Goal: Information Seeking & Learning: Find contact information

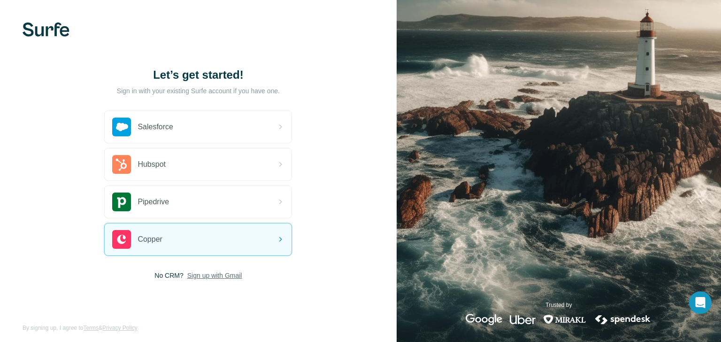
click at [211, 278] on span "Sign up with Gmail" at bounding box center [214, 275] width 55 height 9
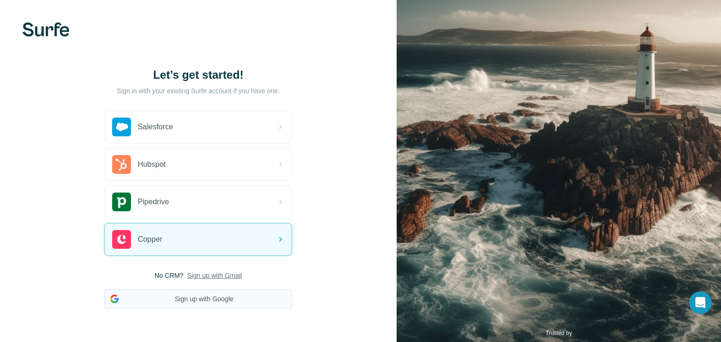
click at [205, 295] on button "Sign up with Google" at bounding box center [198, 299] width 188 height 19
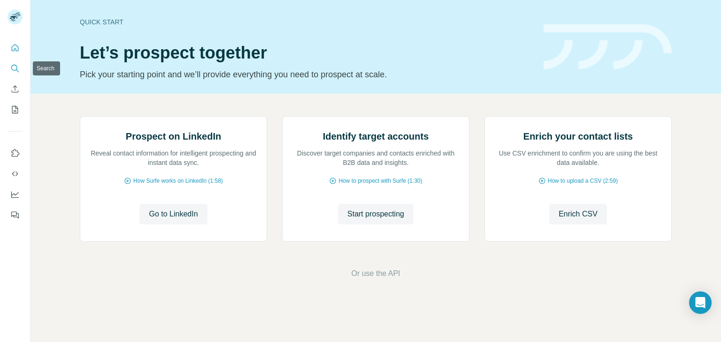
click at [11, 68] on icon "Search" at bounding box center [14, 68] width 6 height 6
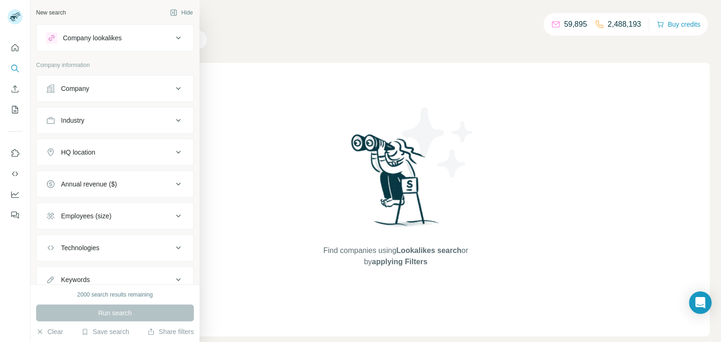
click at [65, 84] on div "Company" at bounding box center [75, 88] width 28 height 9
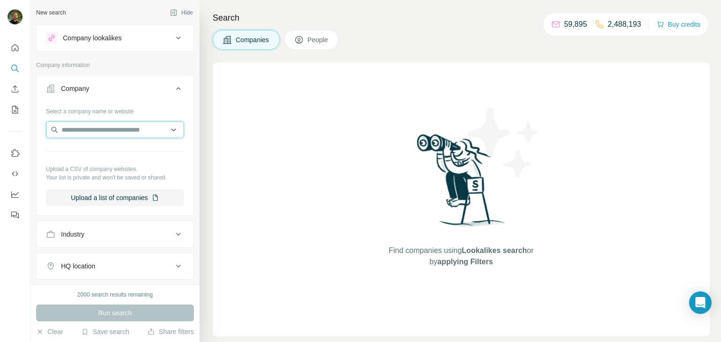
click at [87, 127] on input "text" at bounding box center [115, 130] width 138 height 17
paste input "**********"
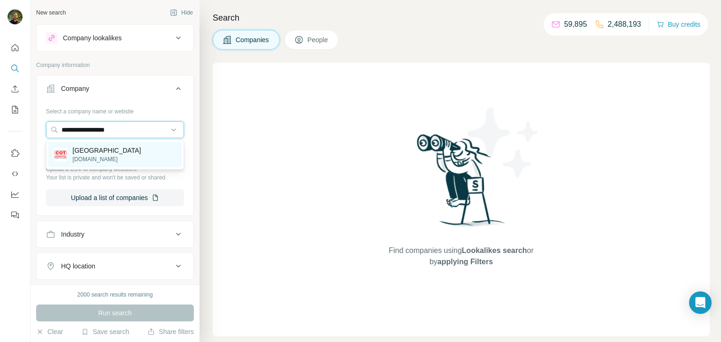
type input "**********"
click at [79, 156] on p "[DOMAIN_NAME]" at bounding box center [107, 159] width 68 height 8
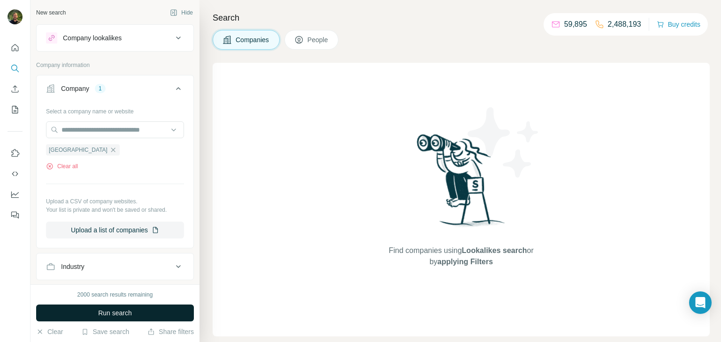
click at [137, 316] on button "Run search" at bounding box center [115, 313] width 158 height 17
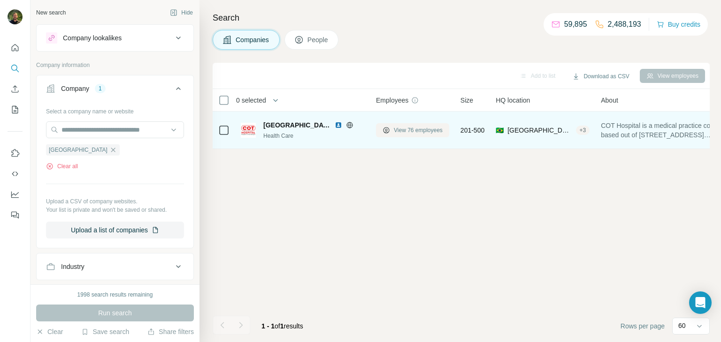
click at [398, 130] on span "View 76 employees" at bounding box center [418, 130] width 49 height 8
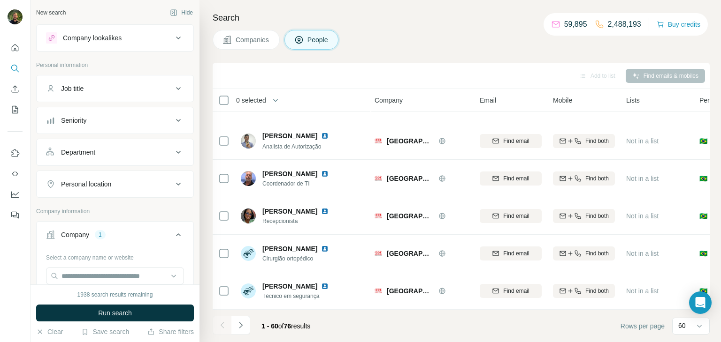
scroll to position [410, 2]
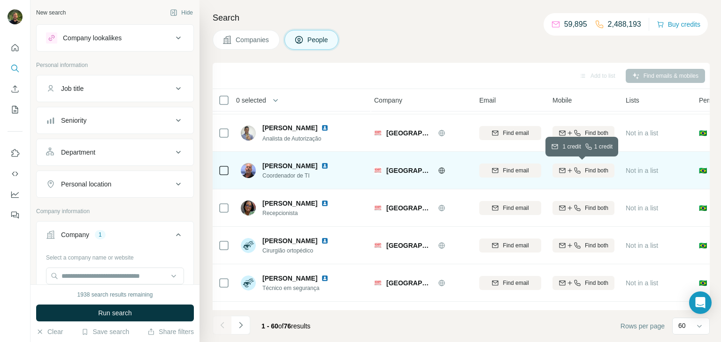
click at [563, 172] on icon "button" at bounding box center [562, 170] width 6 height 5
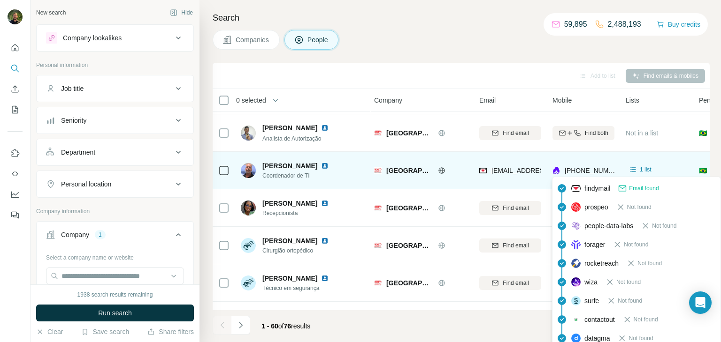
click at [582, 172] on span "[PHONE_NUMBER]" at bounding box center [593, 171] width 59 height 8
copy span "5571991006993"
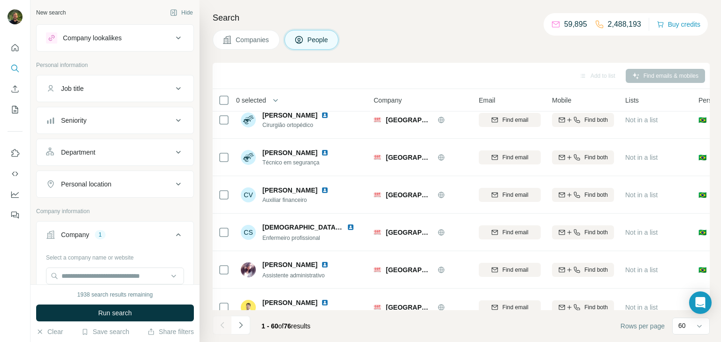
scroll to position [0, 5]
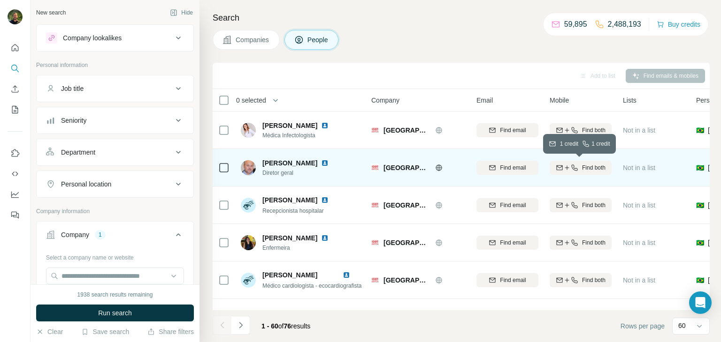
click at [567, 169] on icon "button" at bounding box center [567, 168] width 8 height 8
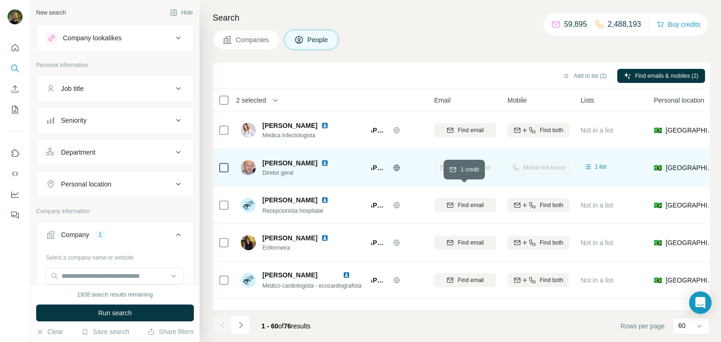
scroll to position [0, 46]
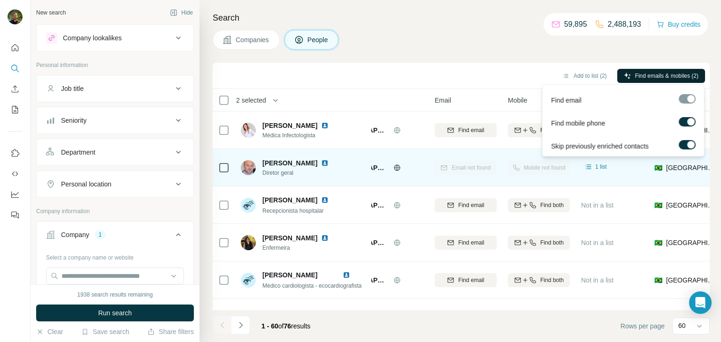
click at [639, 74] on span "Find emails & mobiles (2)" at bounding box center [666, 76] width 63 height 8
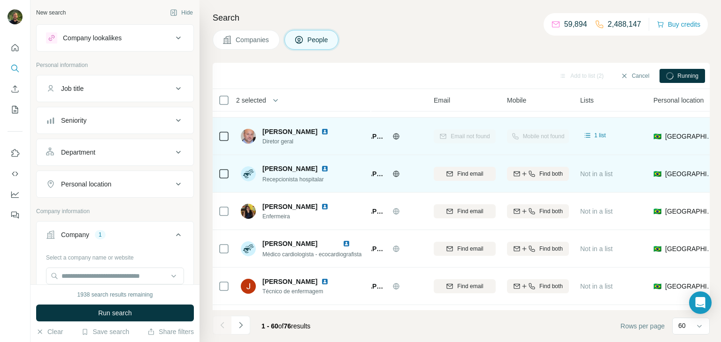
scroll to position [64, 49]
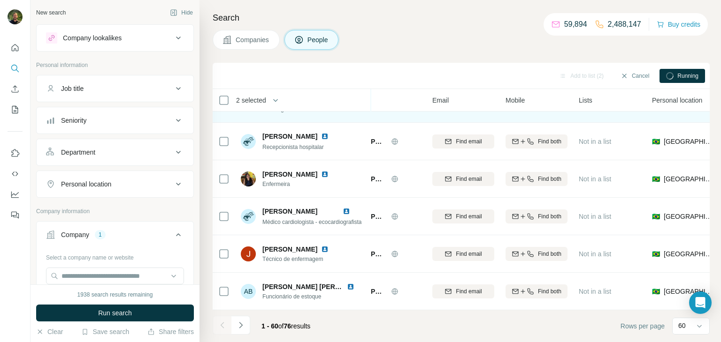
click at [248, 47] on button "Companies" at bounding box center [246, 40] width 67 height 20
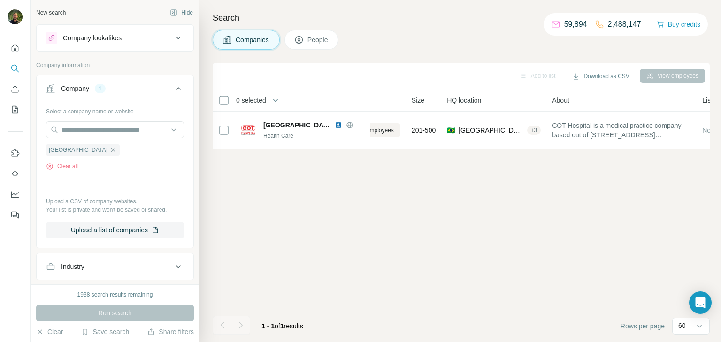
scroll to position [0, 49]
click at [306, 39] on button "People" at bounding box center [311, 40] width 54 height 20
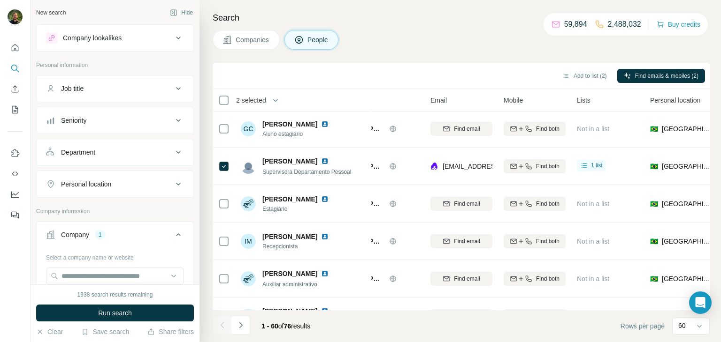
scroll to position [1092, 51]
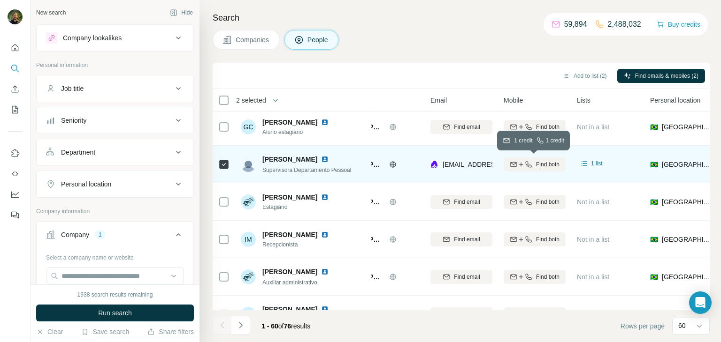
click at [538, 164] on span "Find both" at bounding box center [547, 164] width 23 height 8
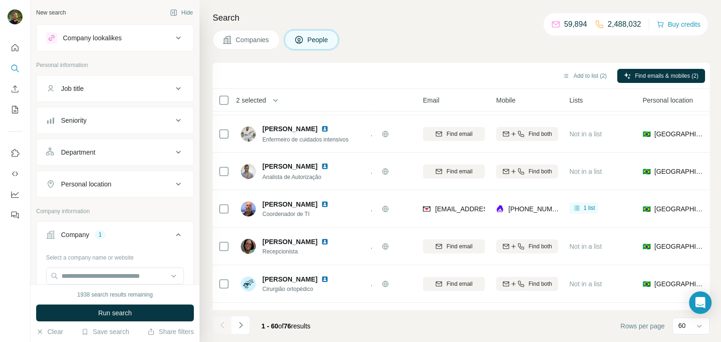
scroll to position [372, 58]
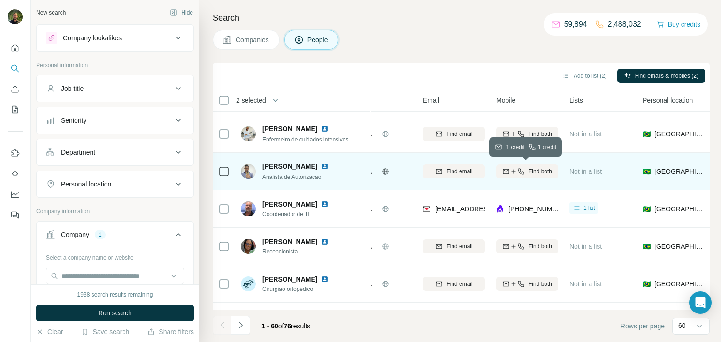
click at [525, 172] on div "Find both" at bounding box center [527, 171] width 62 height 8
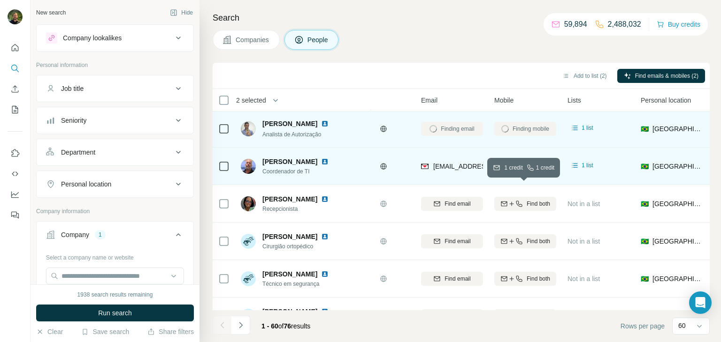
scroll to position [409, 60]
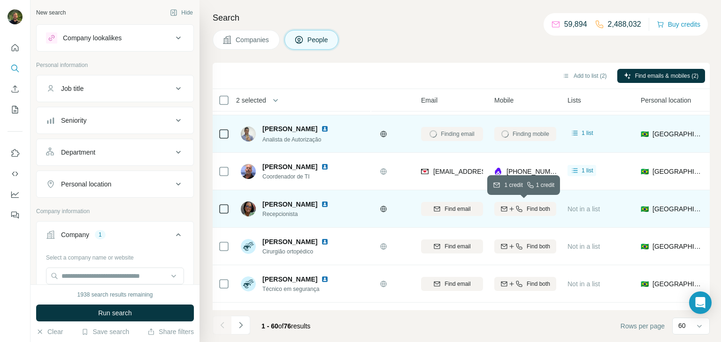
click at [508, 210] on icon "button" at bounding box center [512, 209] width 8 height 8
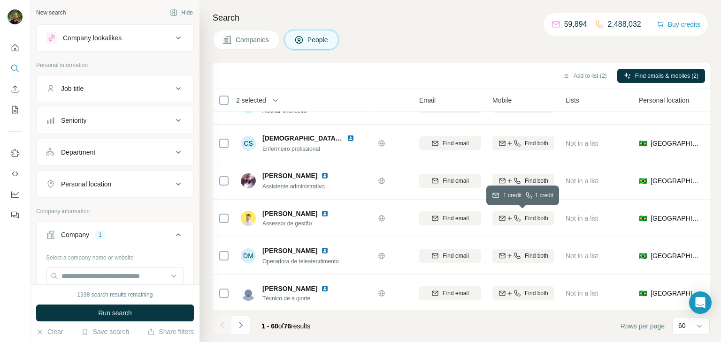
scroll to position [625, 62]
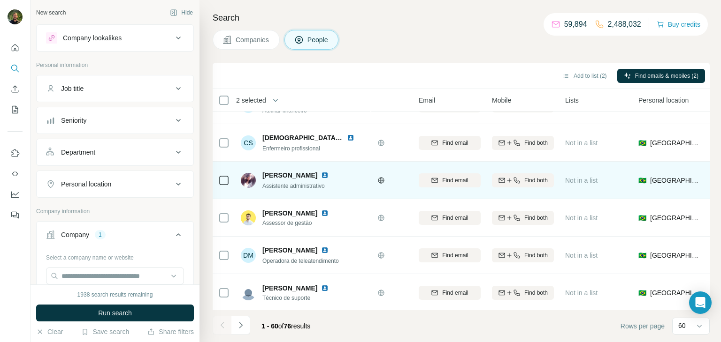
click at [321, 173] on img at bounding box center [325, 176] width 8 height 8
click at [509, 182] on icon "button" at bounding box center [509, 181] width 8 height 8
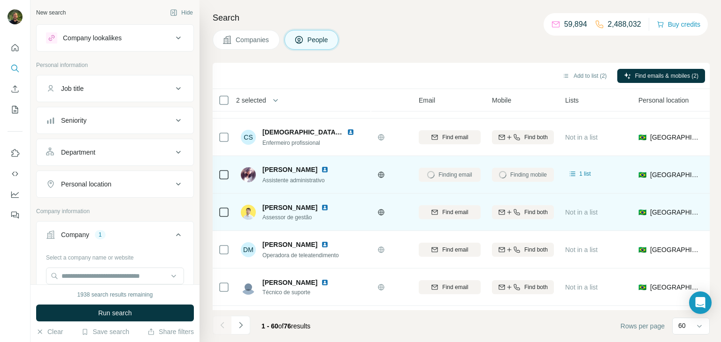
scroll to position [634, 62]
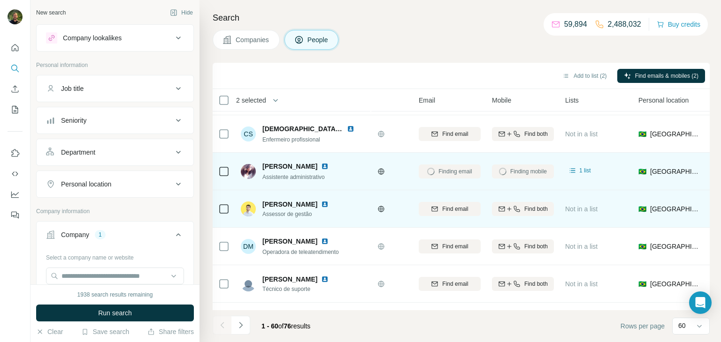
click at [321, 203] on img at bounding box center [325, 205] width 8 height 8
click at [537, 209] on span "Find both" at bounding box center [535, 209] width 23 height 8
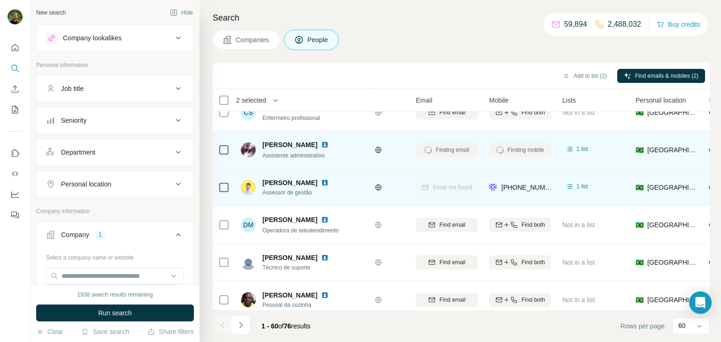
scroll to position [651, 65]
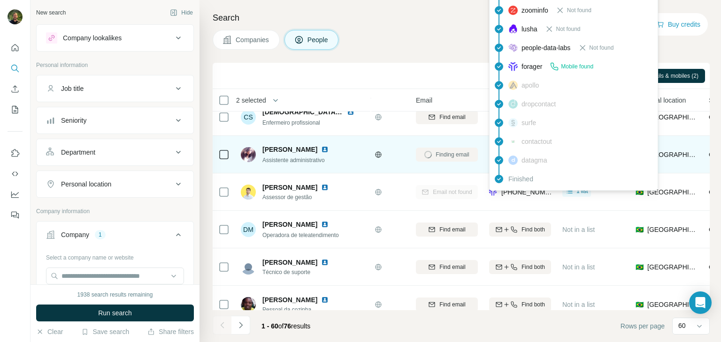
click at [516, 194] on span "[PHONE_NUMBER]" at bounding box center [530, 193] width 59 height 8
copy span "5571982728538"
